Goal: Find contact information: Find contact information

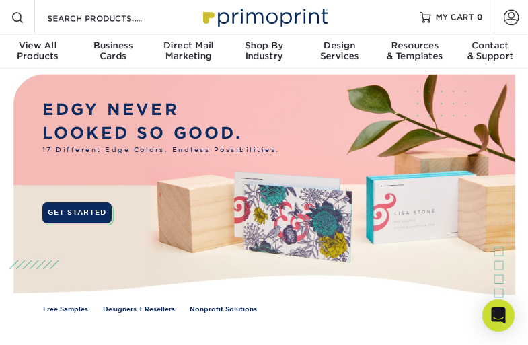
scroll to position [1660, 0]
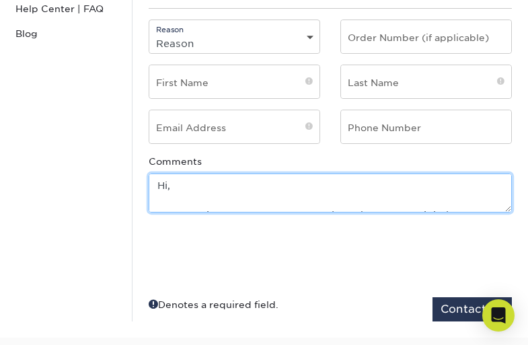
scroll to position [430, 0]
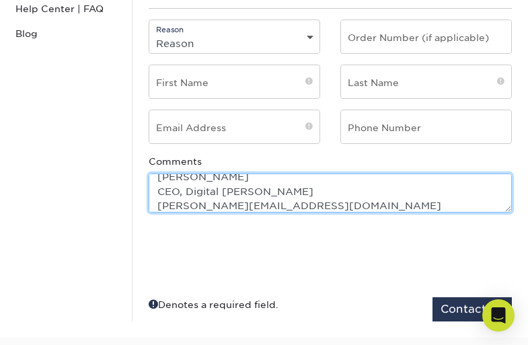
type textarea "Hi, My name is [PERSON_NAME], and I’m the CEO at Digital Octane. We help ensure…"
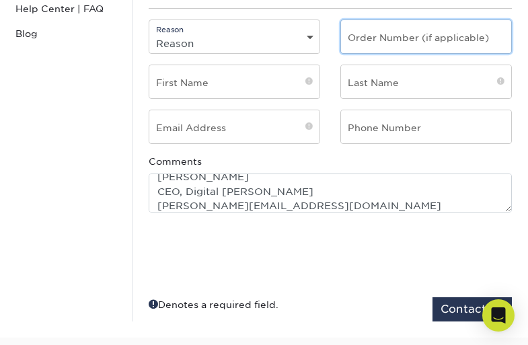
click at [426, 23] on input "text" at bounding box center [426, 36] width 170 height 33
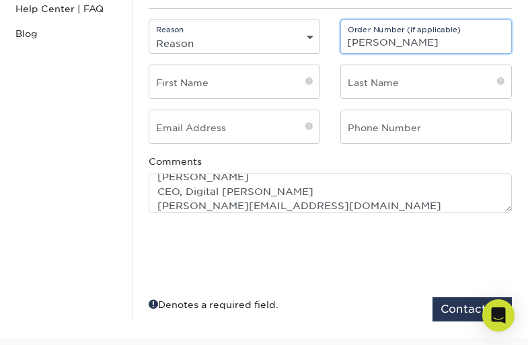
type input "Vlad Ch"
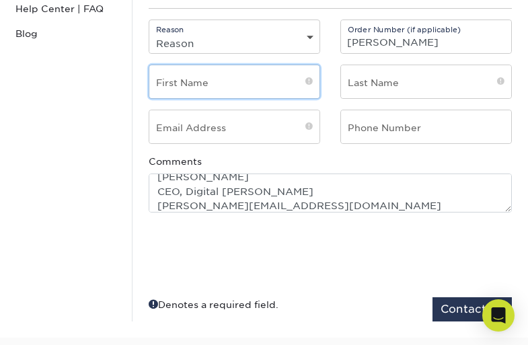
click at [234, 68] on input "text" at bounding box center [234, 81] width 170 height 33
type input "Vlad Ch"
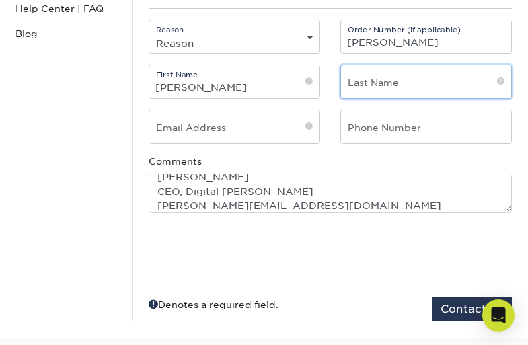
click at [426, 68] on input "text" at bounding box center [426, 81] width 170 height 33
type input "Vlad Ch"
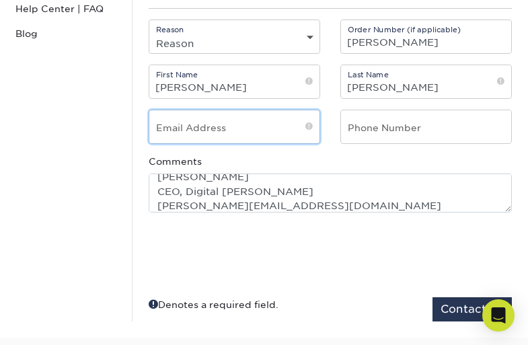
click at [234, 113] on input "email" at bounding box center [234, 126] width 170 height 33
type input "vlad.c@digitaloctane.co"
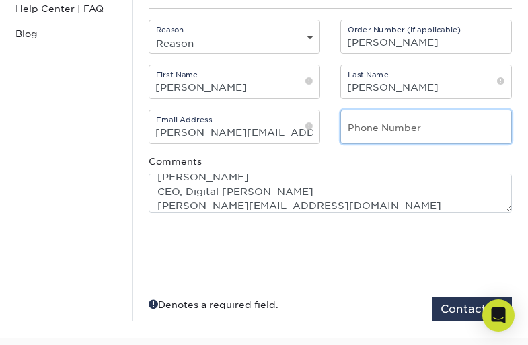
click at [426, 113] on input "text" at bounding box center [426, 126] width 170 height 33
type input "Vlad Ch"
